Goal: Transaction & Acquisition: Purchase product/service

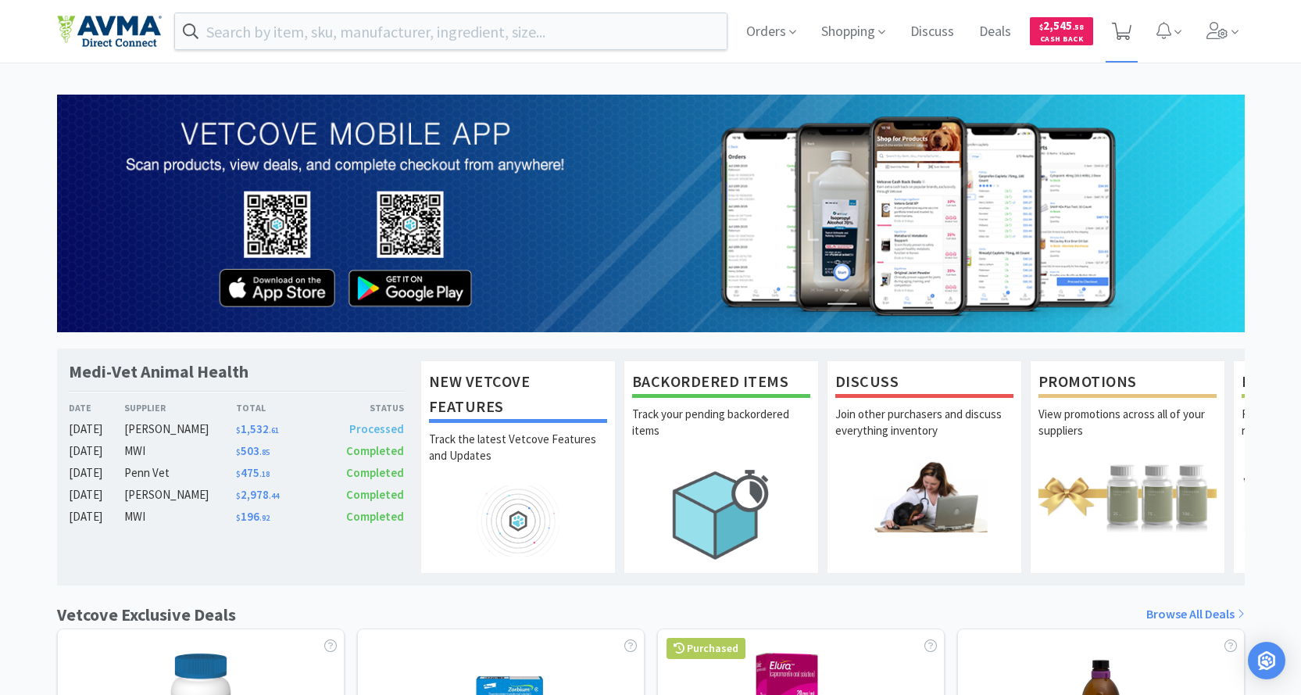
click at [1137, 33] on span at bounding box center [1122, 31] width 32 height 63
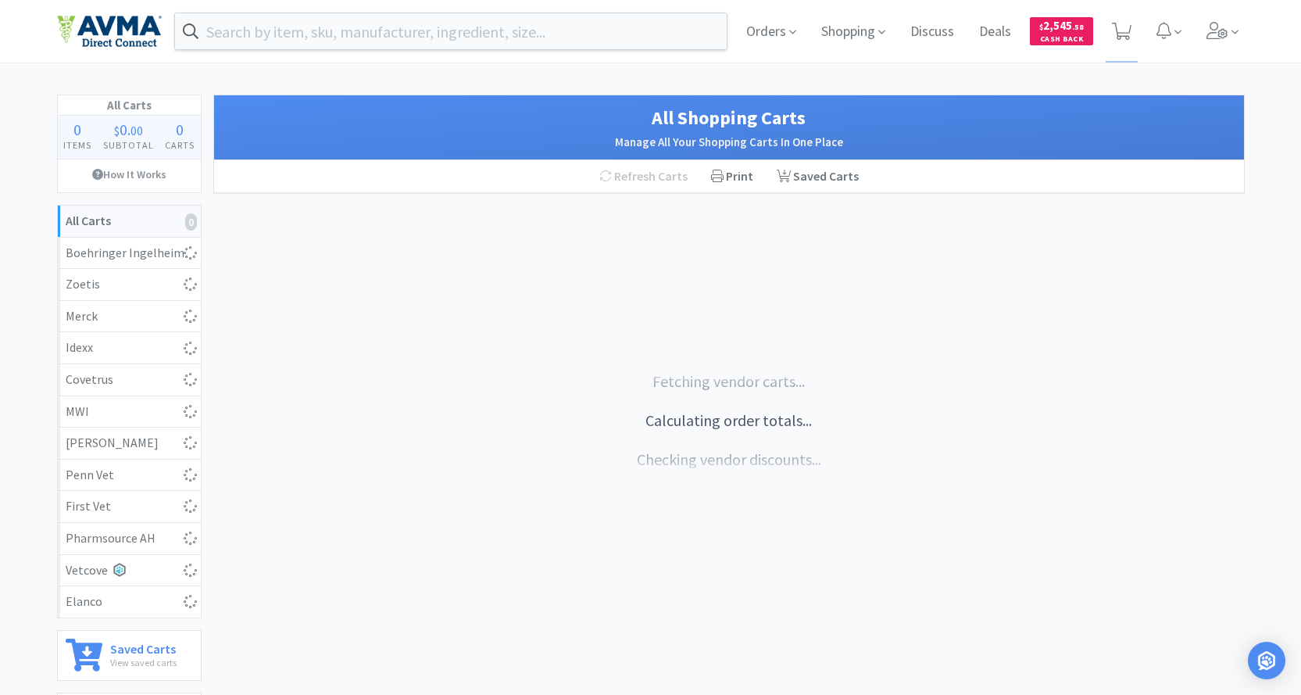
select select "1"
select select "3"
select select "1"
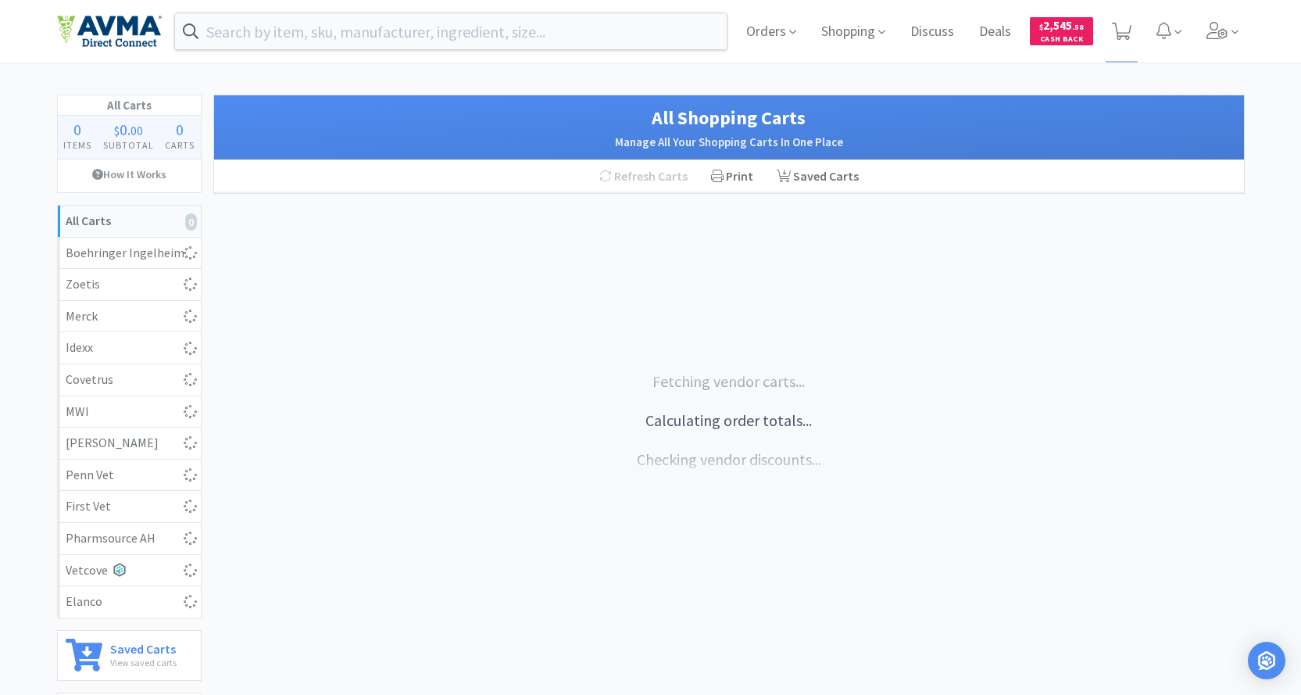
select select "1"
select select "2"
select select "1"
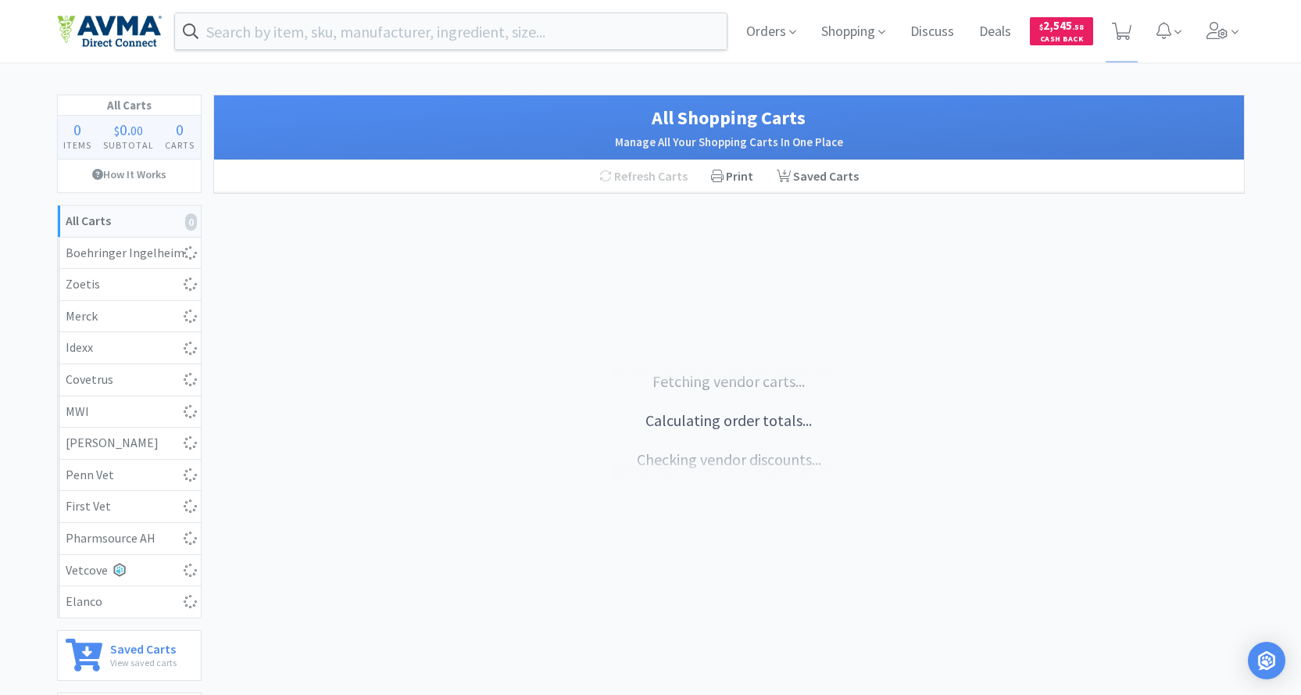
select select "1"
select select "2"
select select "3"
select select "11"
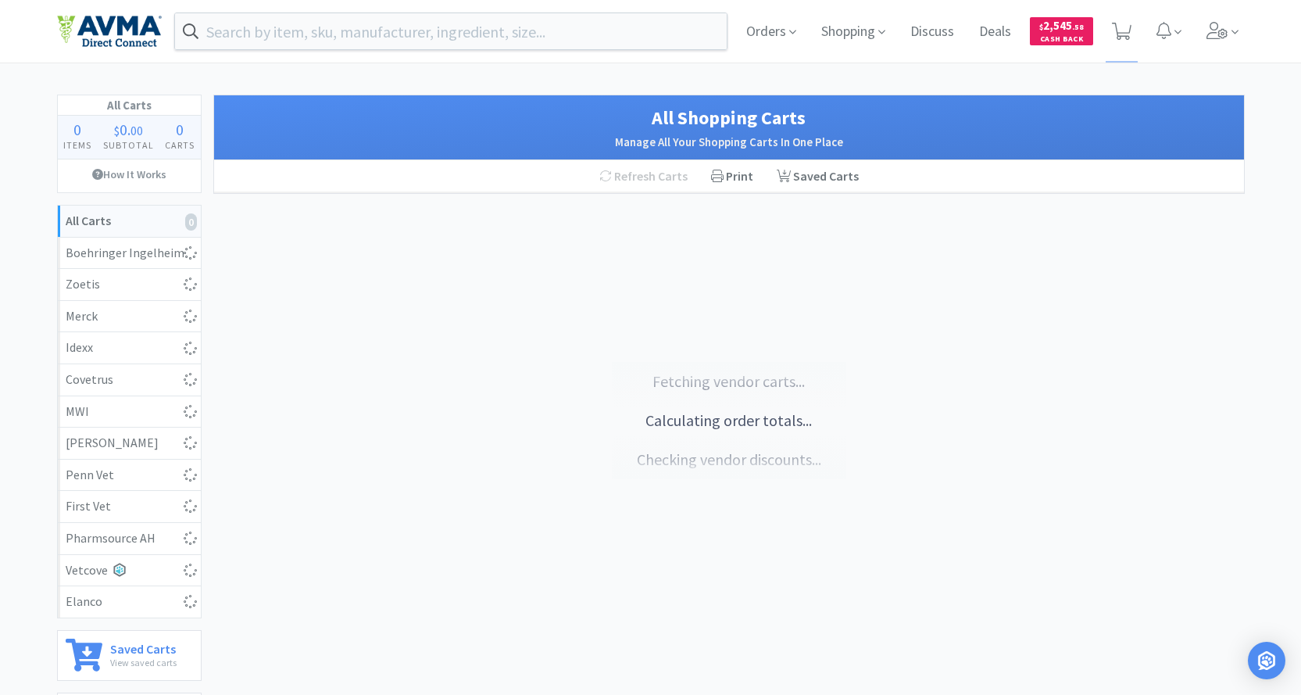
select select "1"
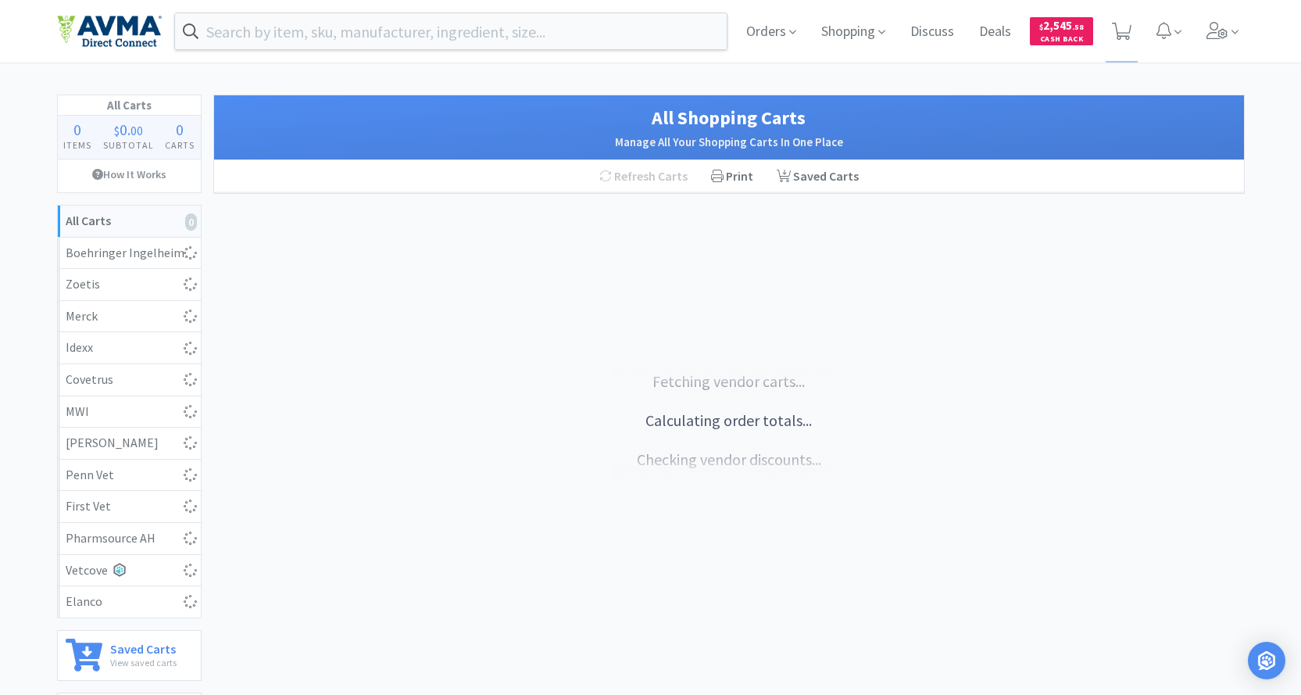
select select "5"
select select "2"
select select "1"
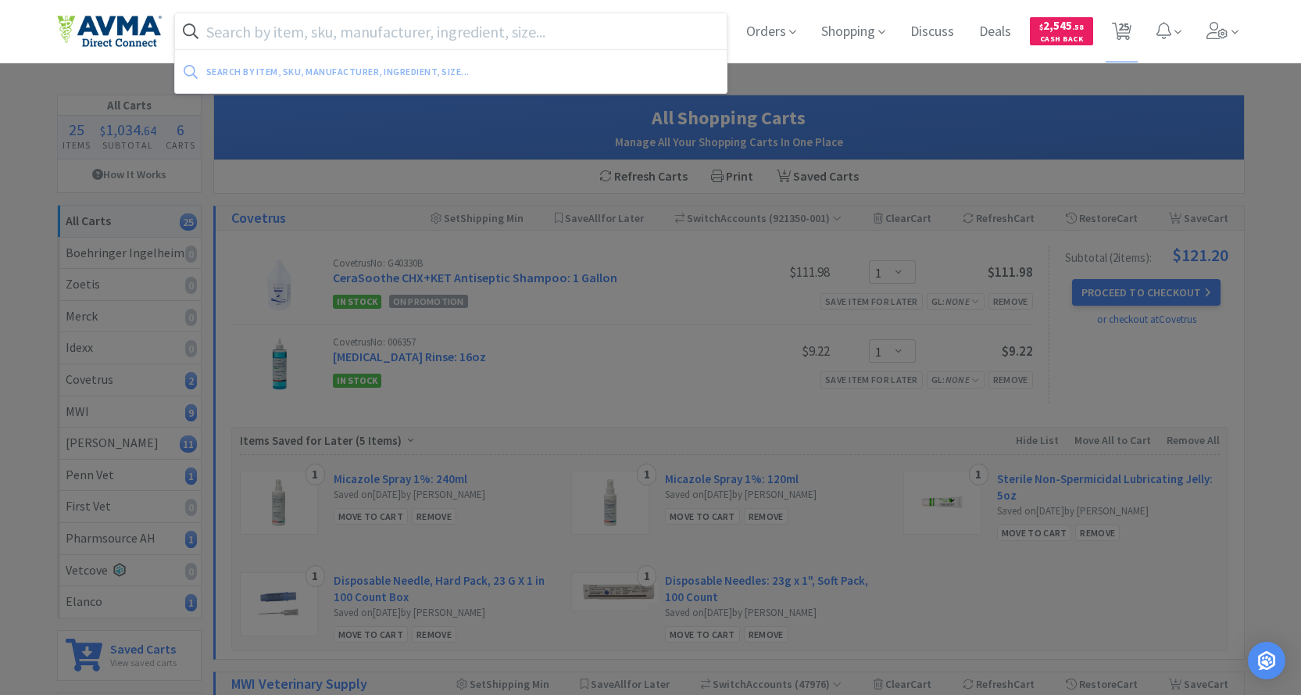
click at [283, 13] on input "text" at bounding box center [451, 31] width 553 height 36
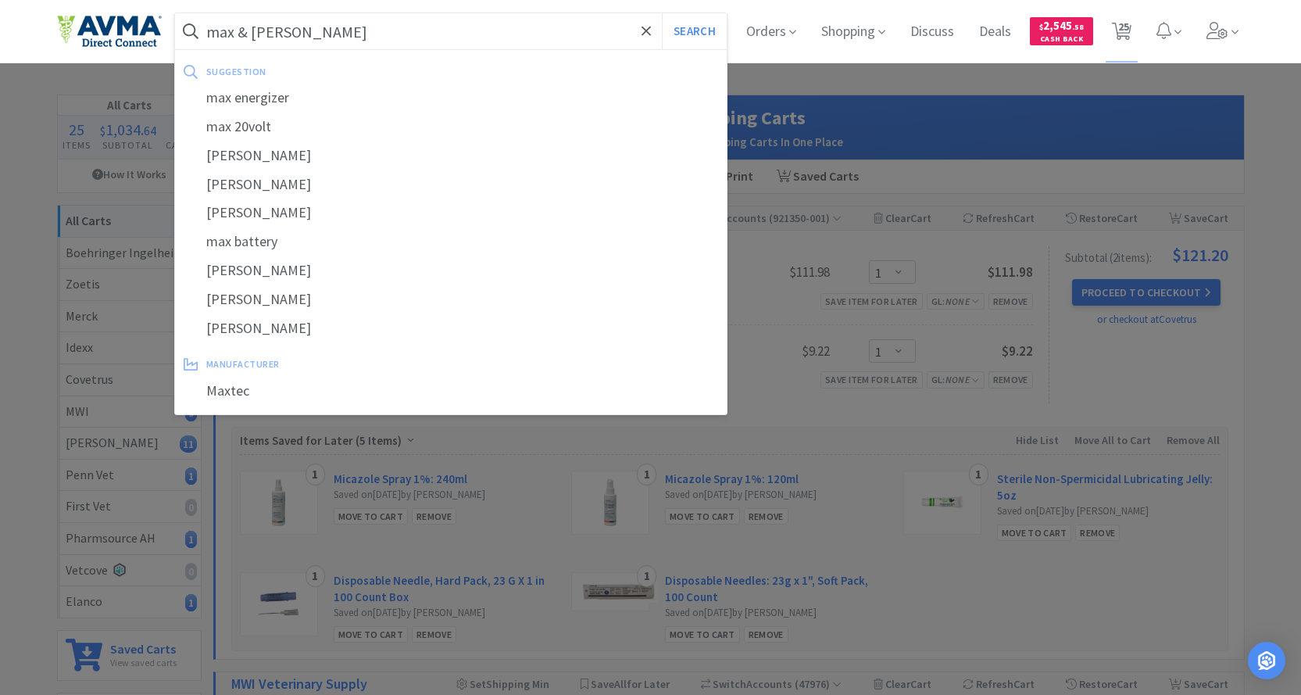
type input "max & [PERSON_NAME]"
click at [662, 13] on button "Search" at bounding box center [694, 31] width 65 height 36
select select "1"
select select "3"
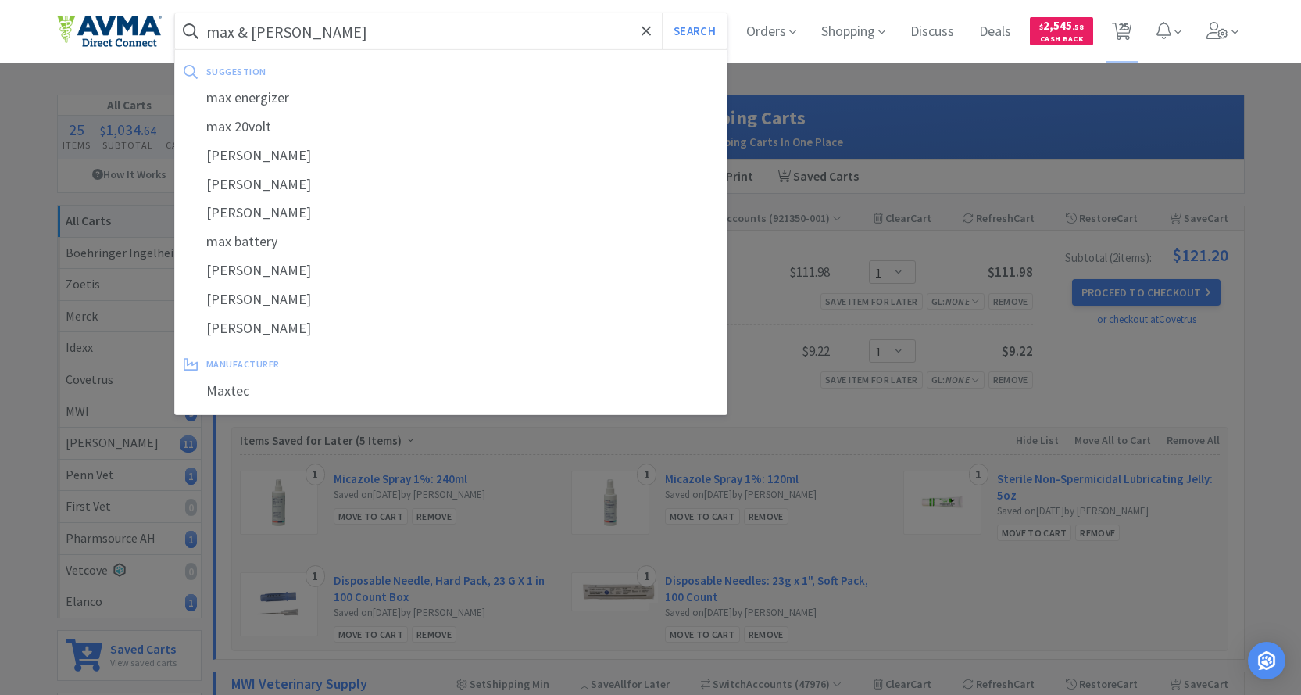
select select "1"
select select "2"
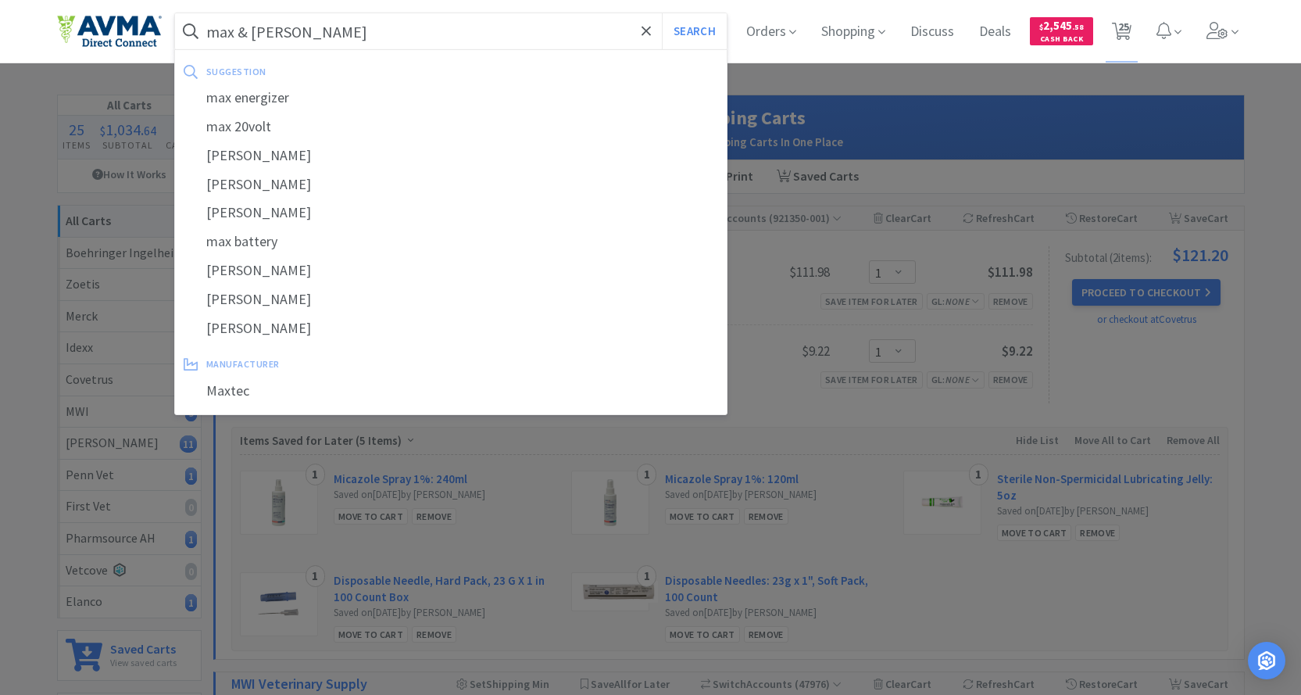
select select "1"
select select "2"
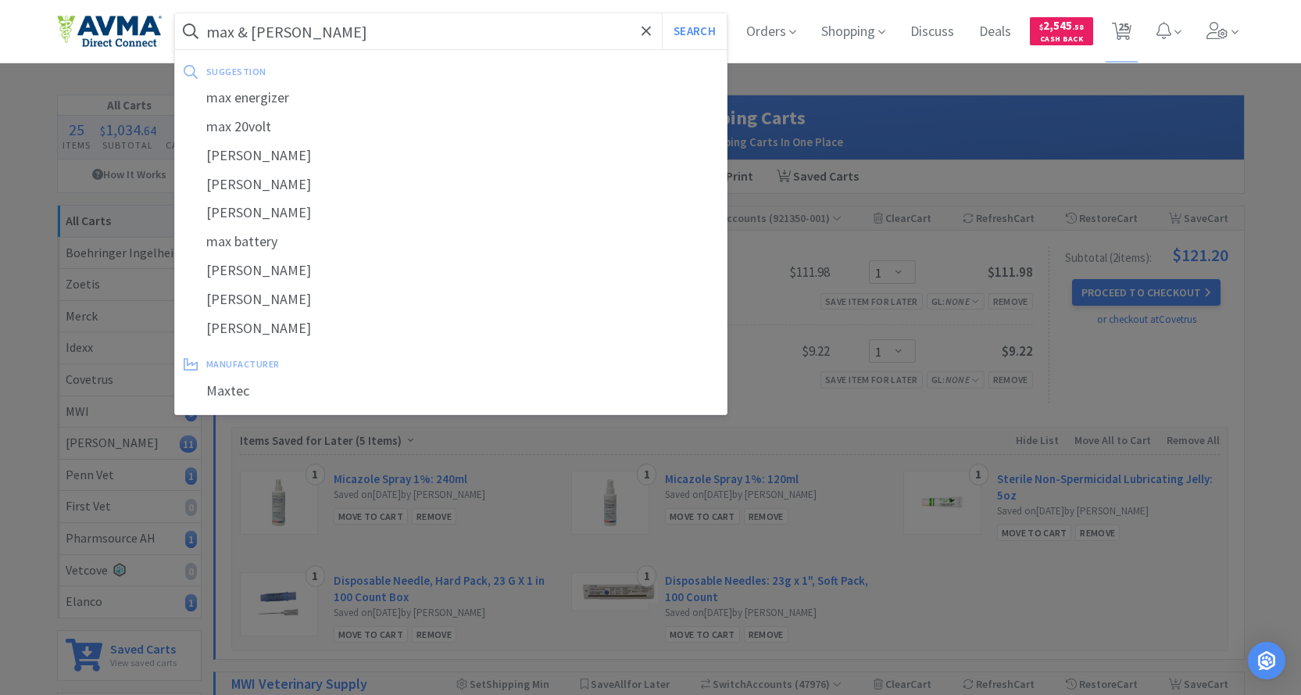
select select "3"
select select "11"
select select "1"
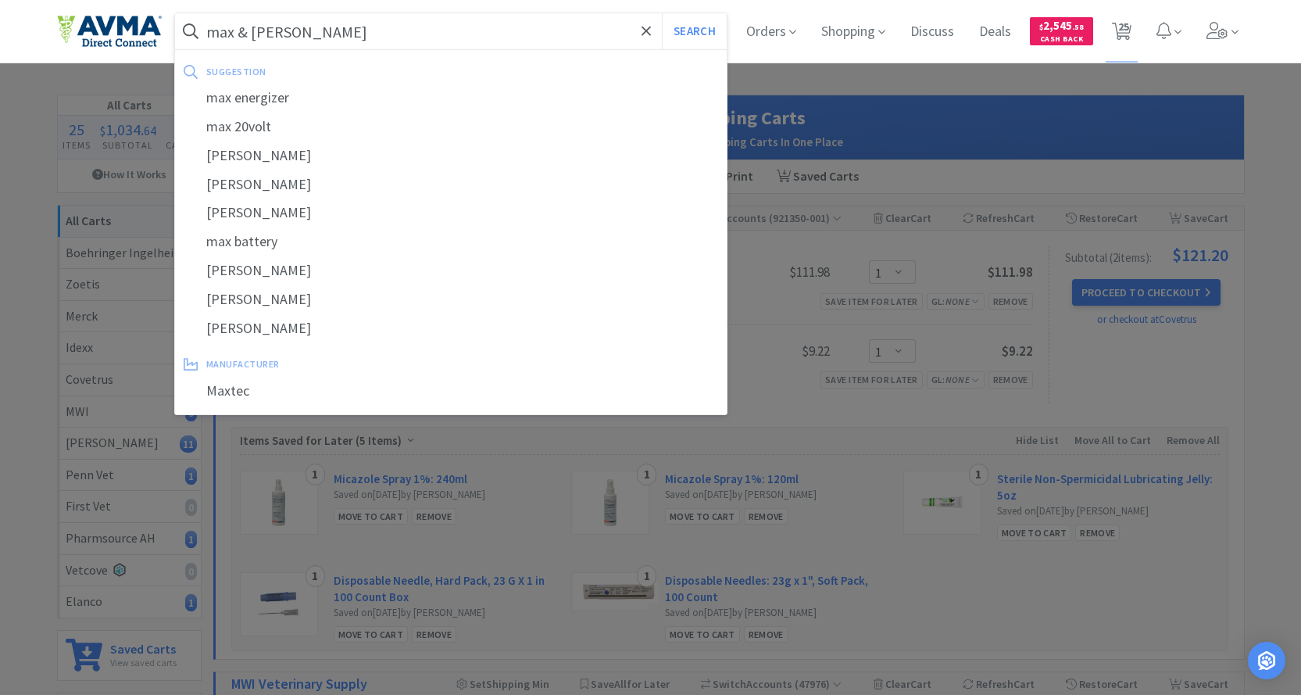
select select "1"
select select "5"
select select "2"
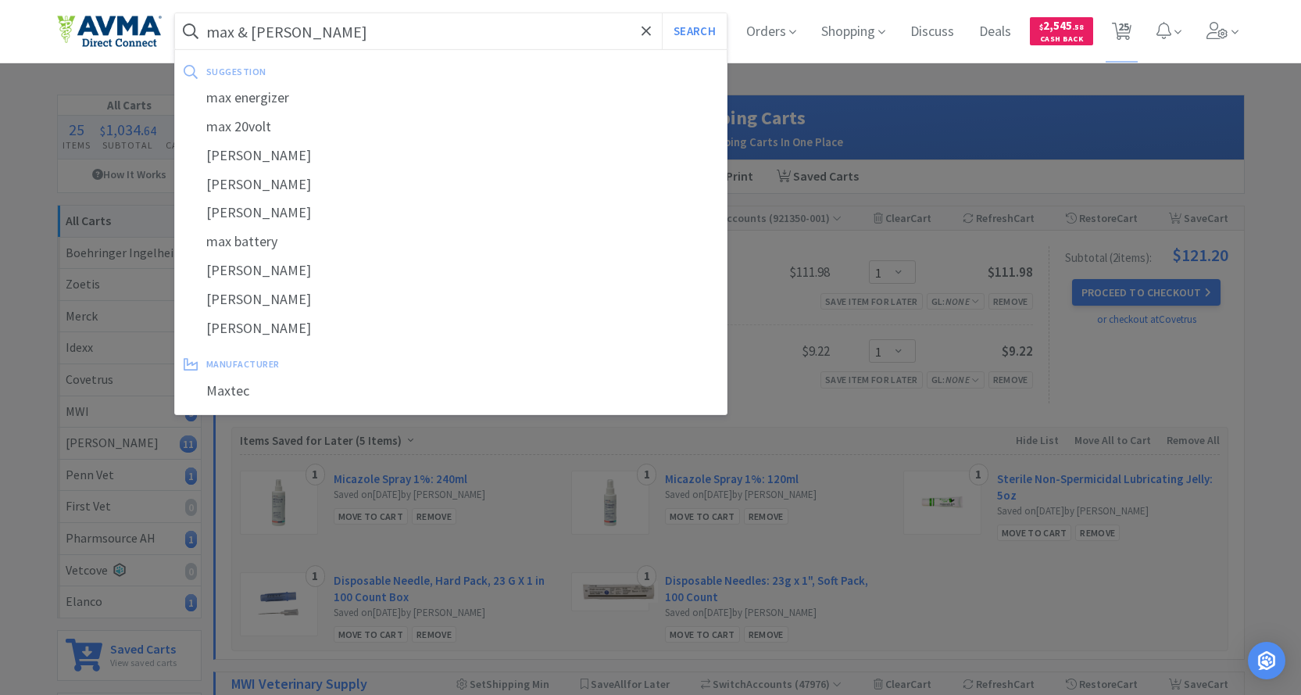
select select "1"
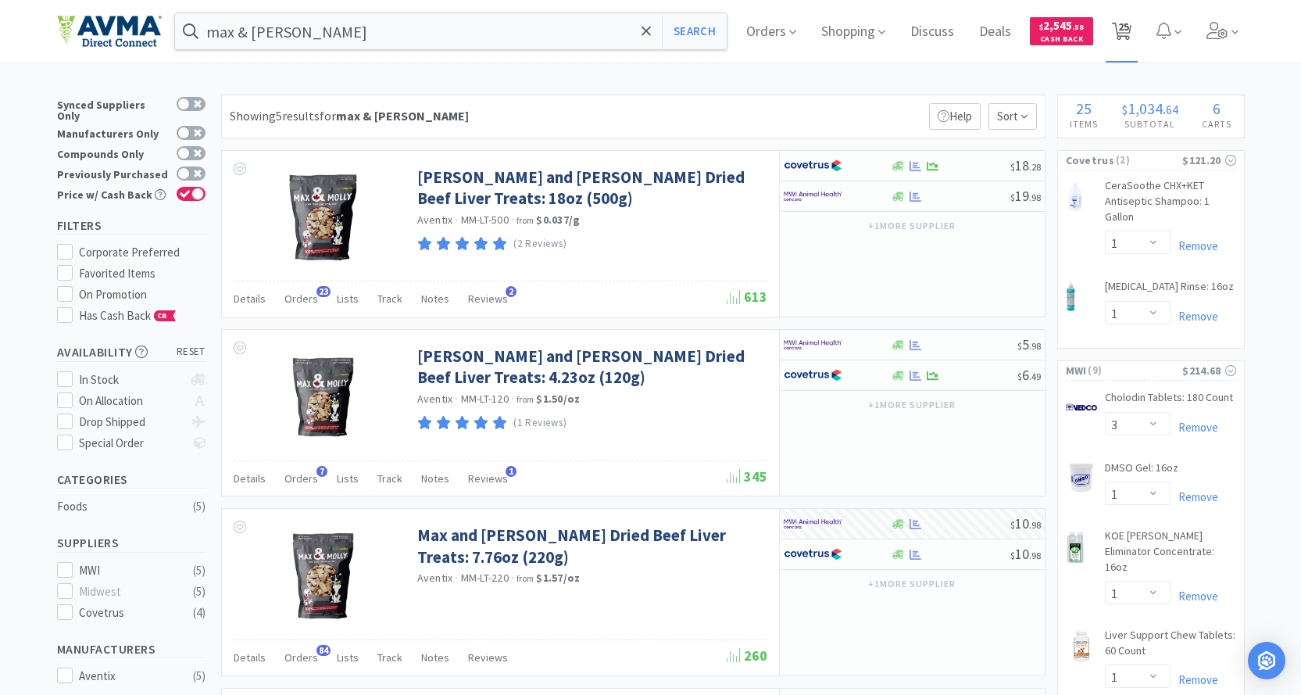
click at [1129, 34] on span "25" at bounding box center [1123, 26] width 11 height 63
select select "1"
select select "3"
select select "1"
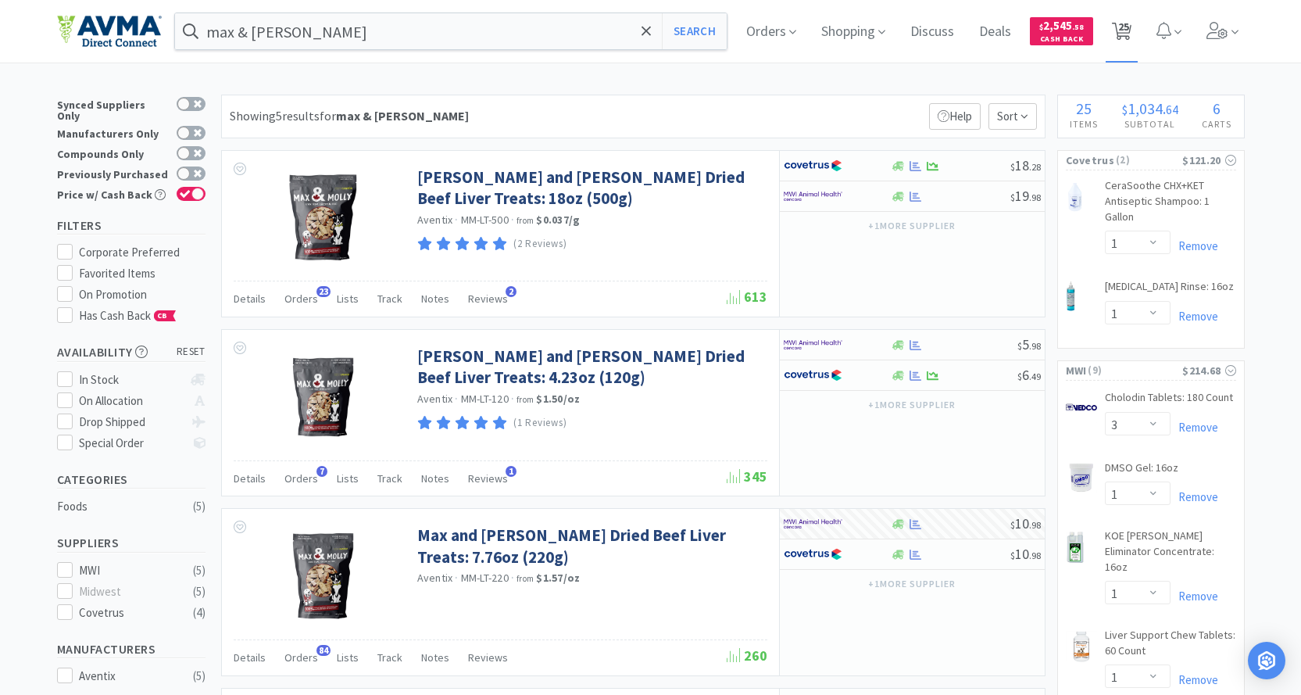
select select "1"
select select "2"
select select "1"
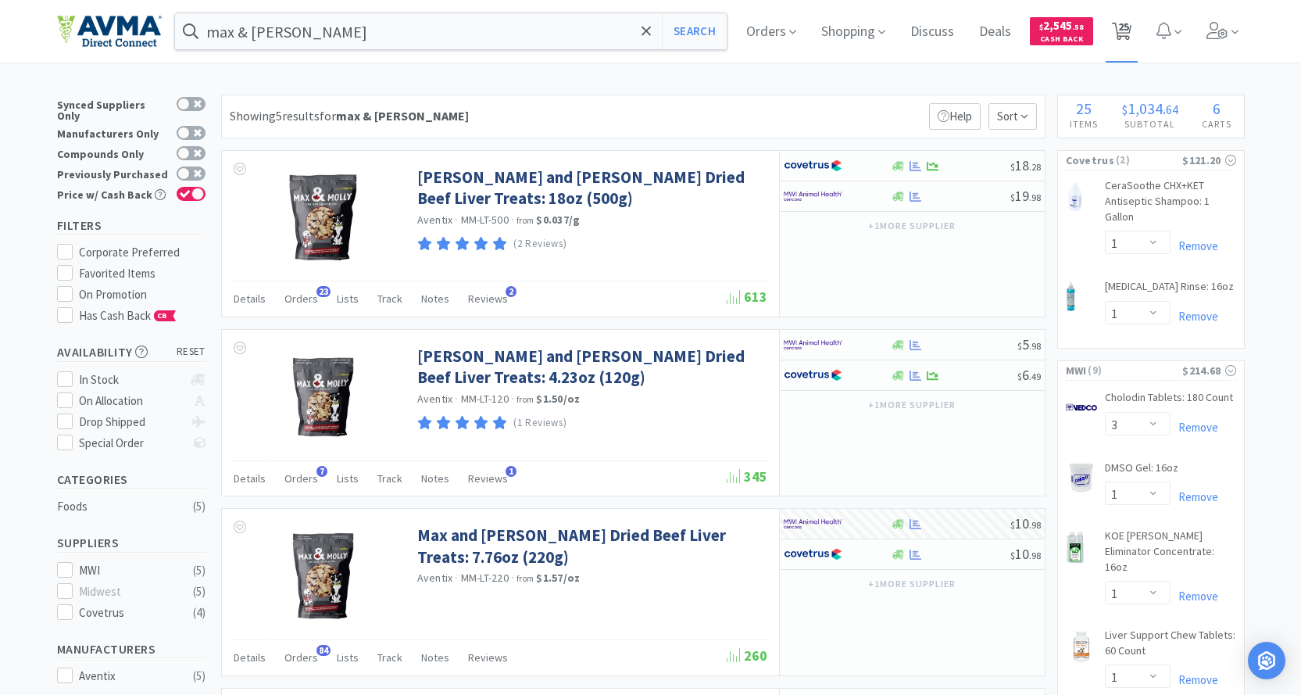
select select "1"
select select "2"
select select "3"
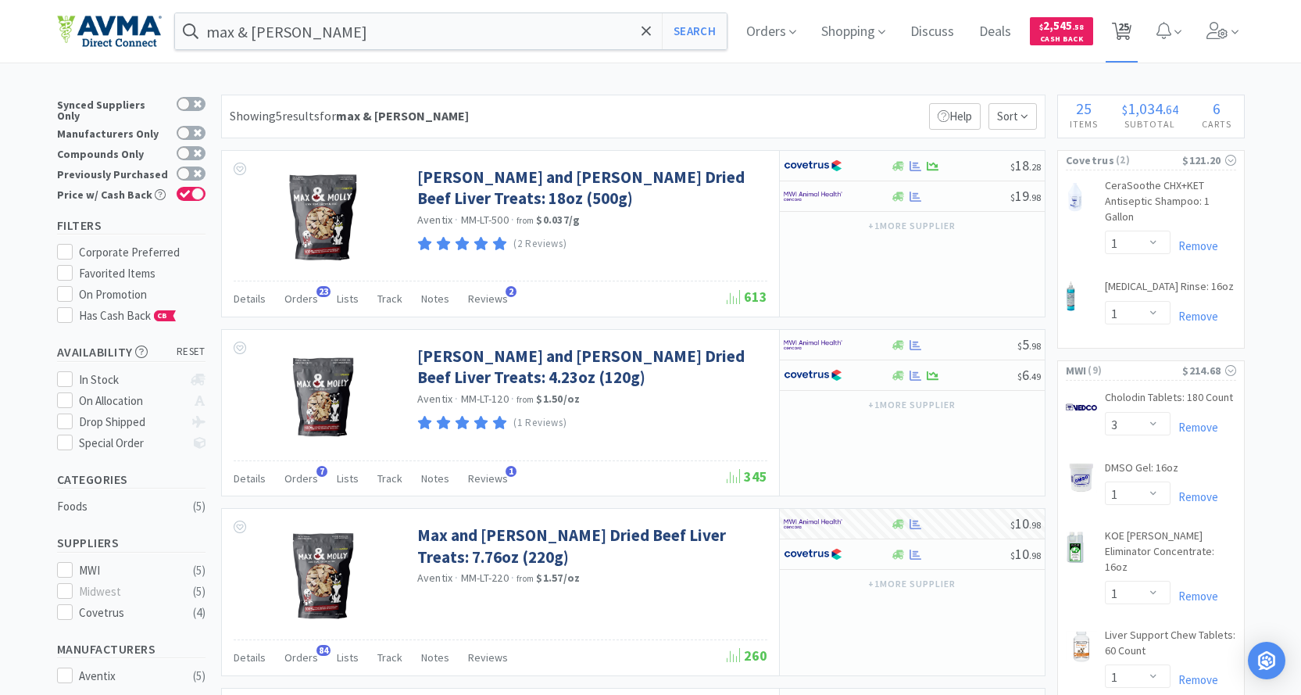
select select "11"
select select "1"
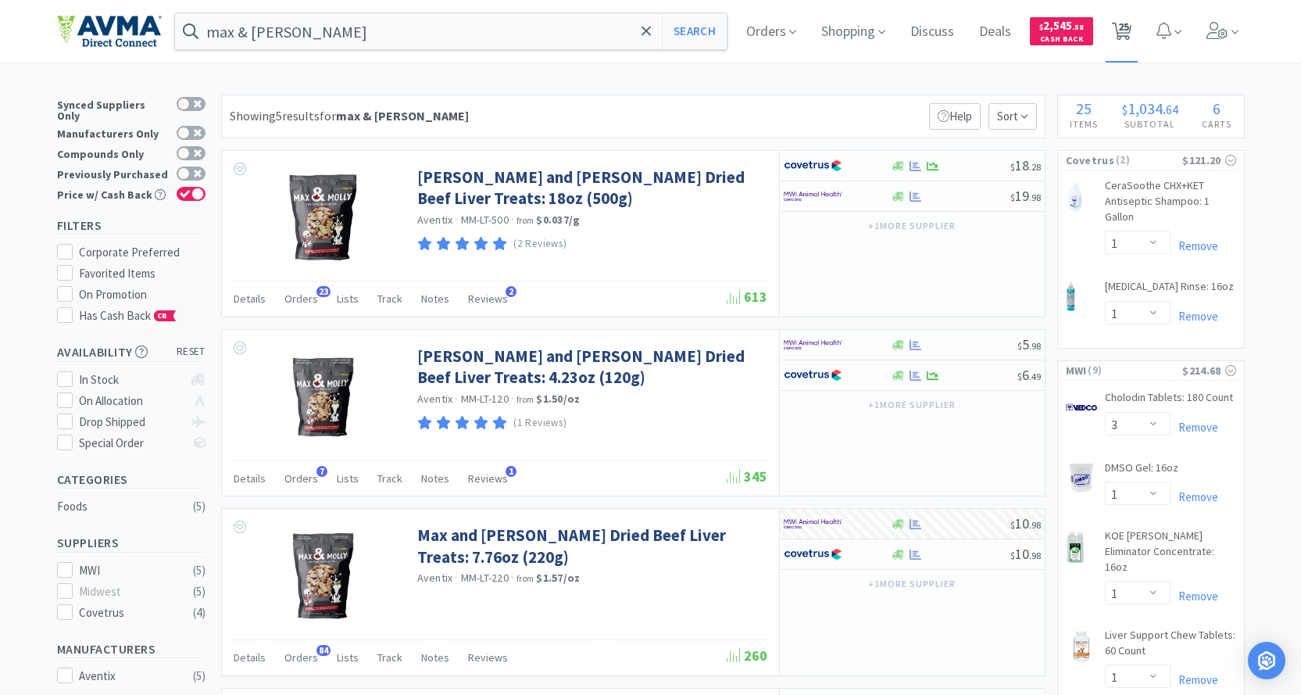
select select "1"
select select "5"
select select "2"
select select "1"
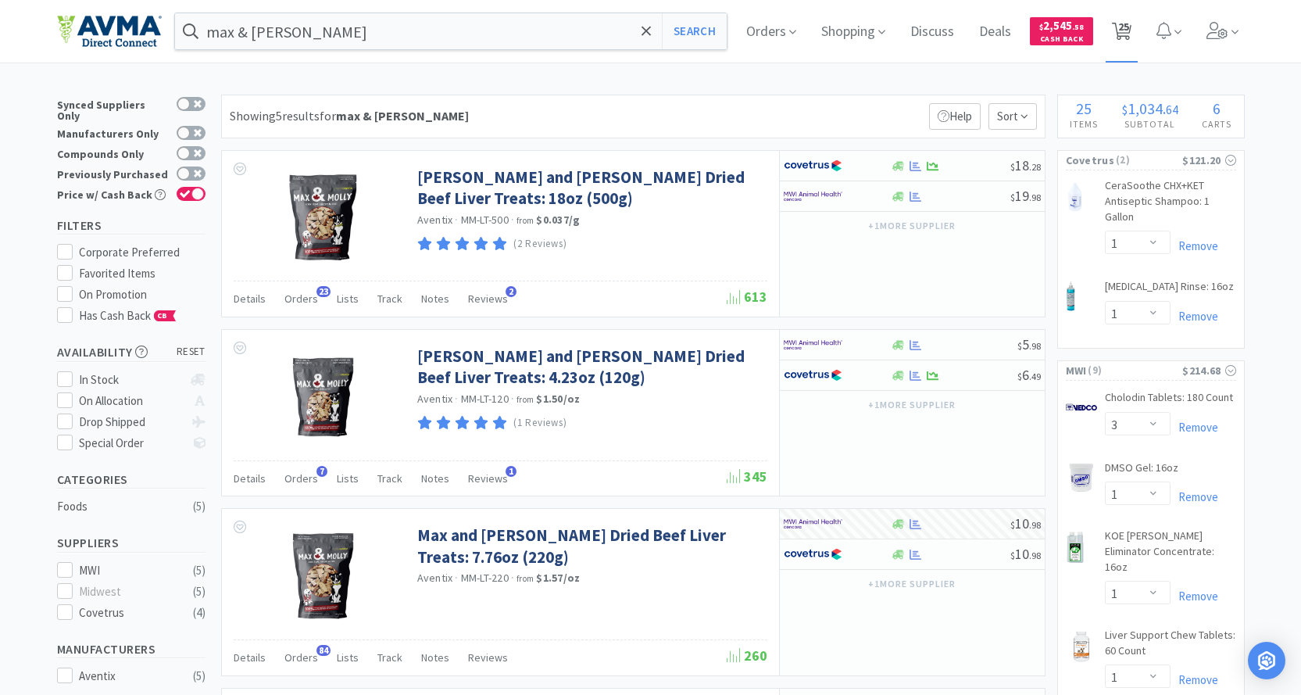
select select "1"
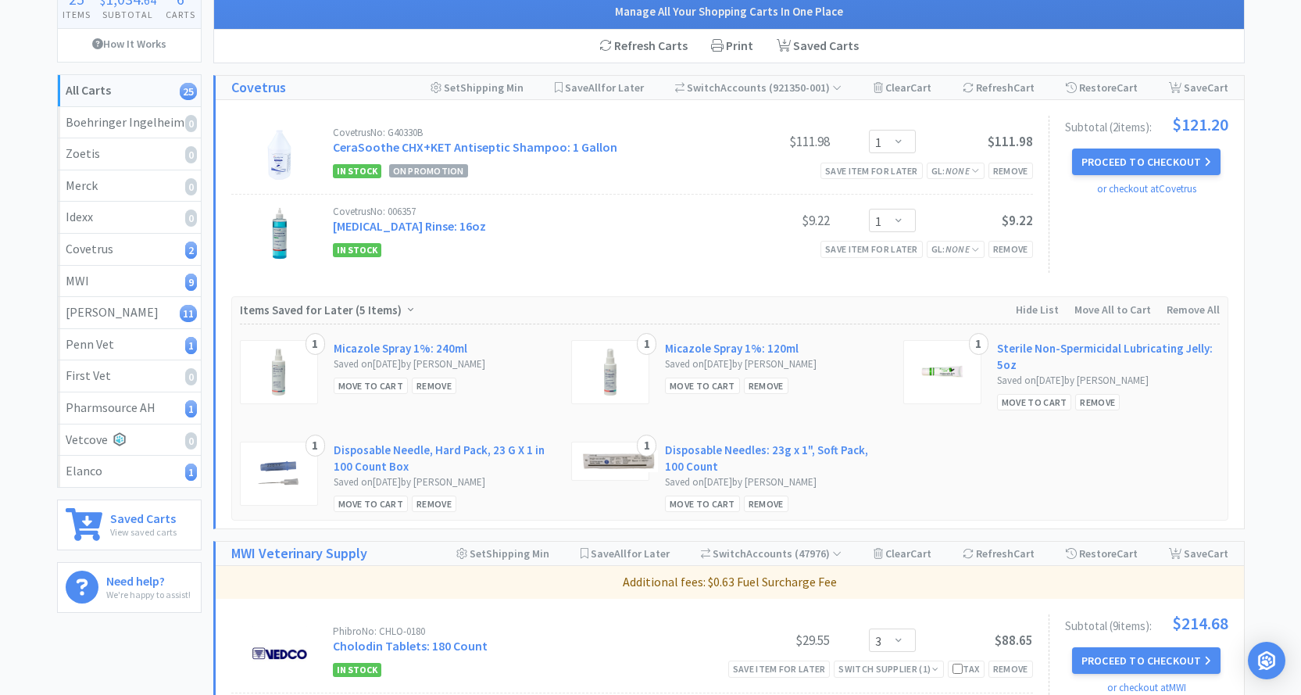
scroll to position [78, 0]
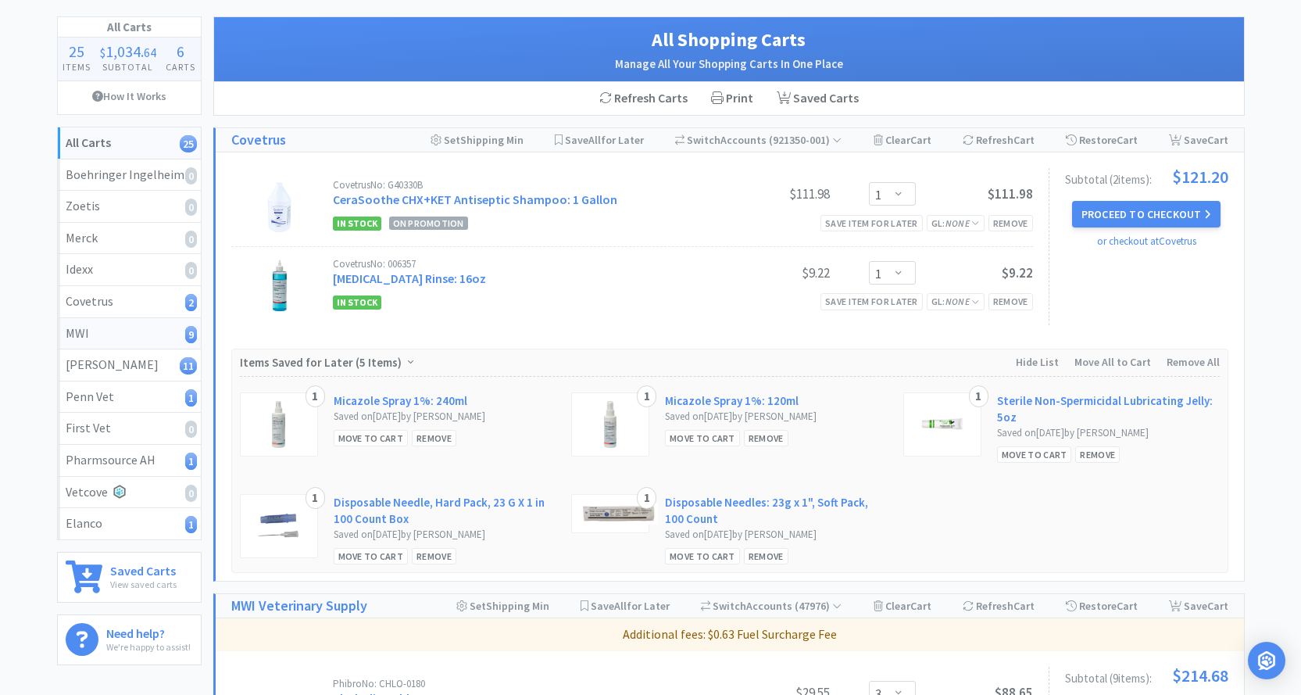
click at [95, 324] on div "MWI 9" at bounding box center [129, 334] width 127 height 20
select select "3"
select select "1"
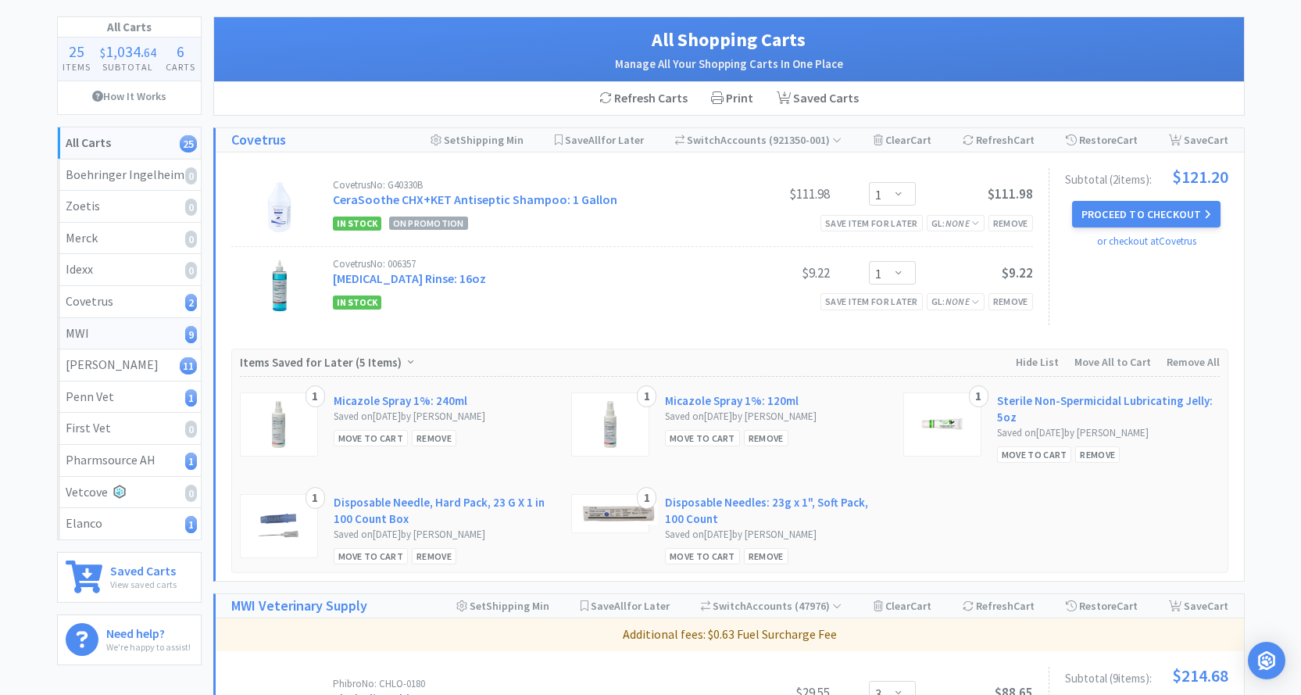
select select "1"
select select "2"
select select "1"
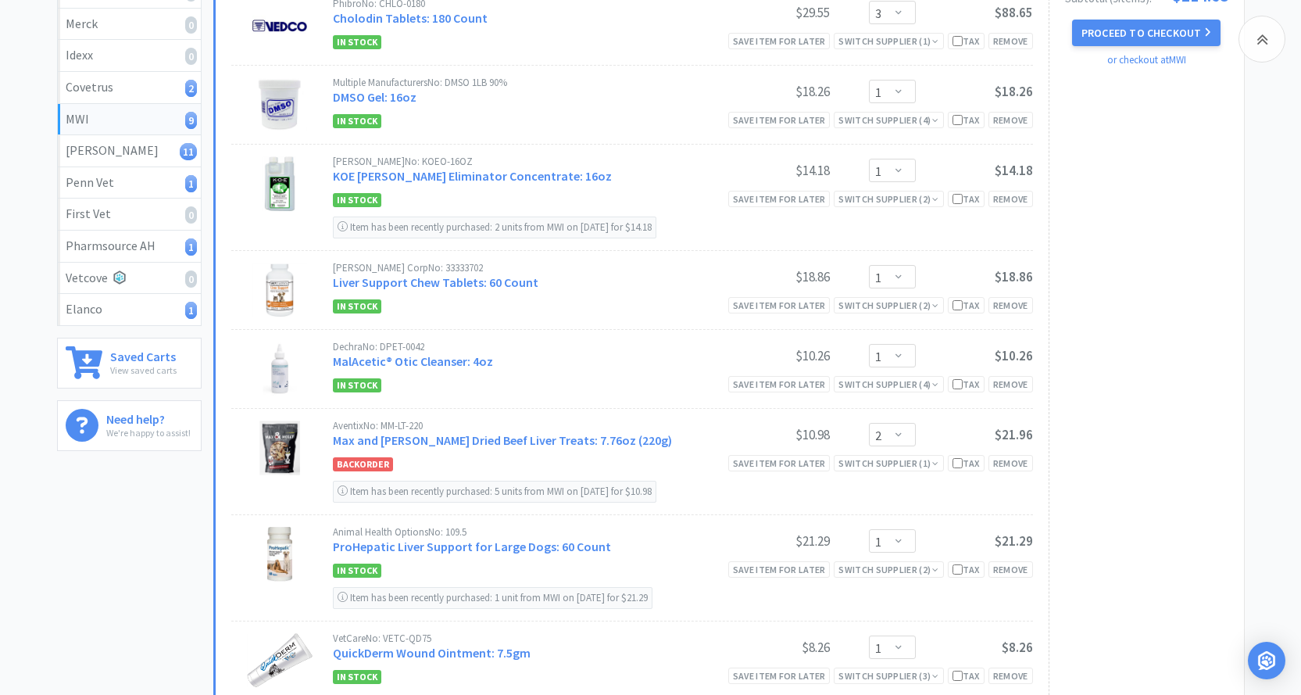
scroll to position [313, 0]
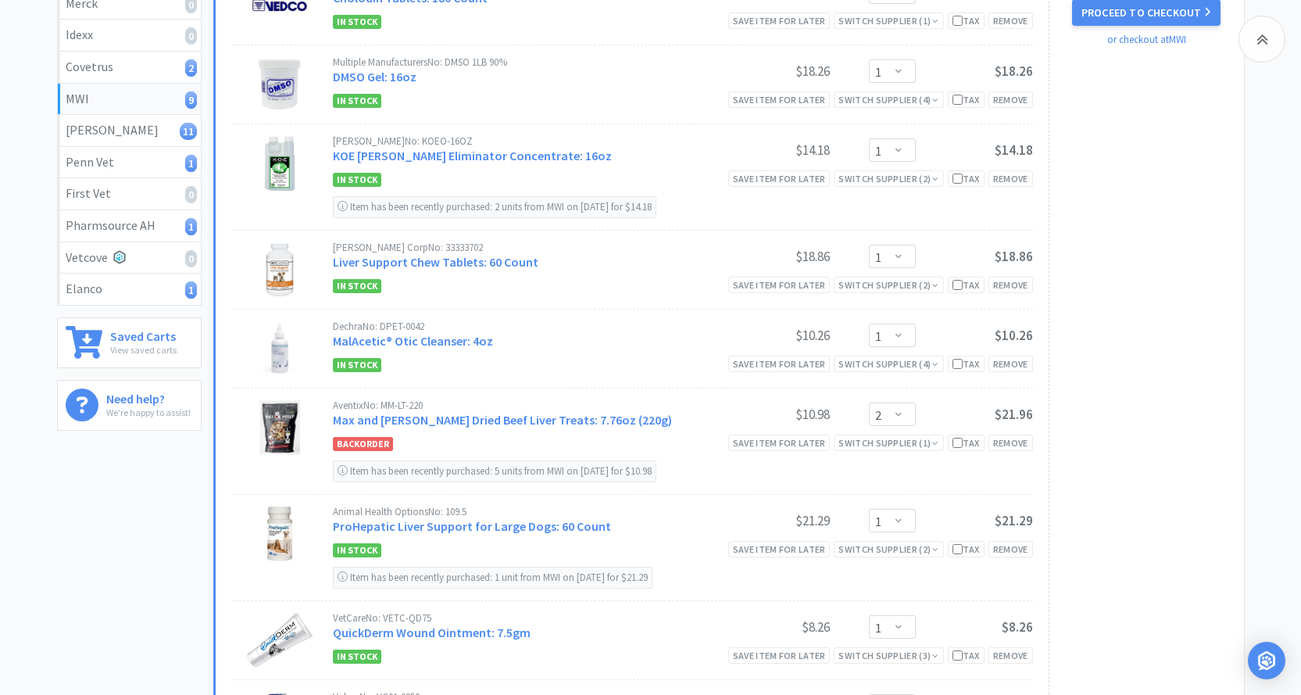
click at [1132, 224] on div "Subtotal ( 9 item s ): $214.68 Proceed to Checkout or checkout at MWI" at bounding box center [1139, 390] width 180 height 849
click at [1089, 195] on div "Subtotal ( 9 item s ): $214.68 Proceed to Checkout or checkout at MWI" at bounding box center [1139, 390] width 180 height 849
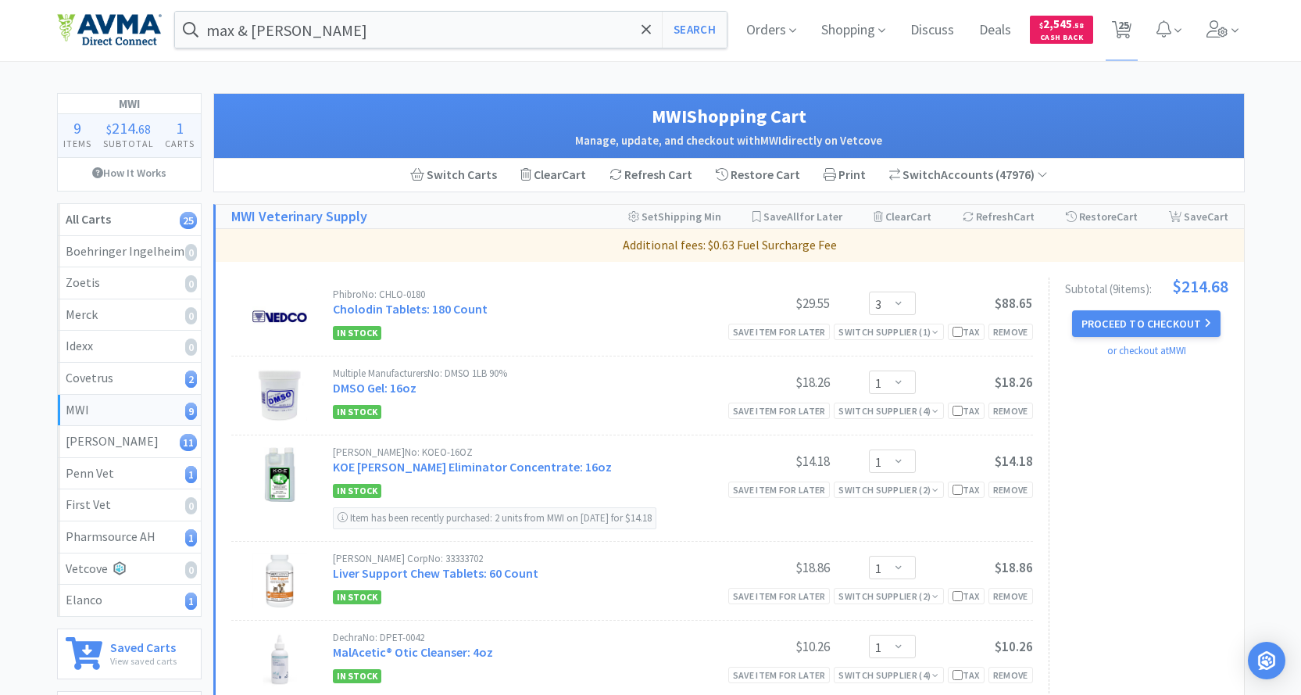
scroll to position [0, 0]
